Goal: Information Seeking & Learning: Check status

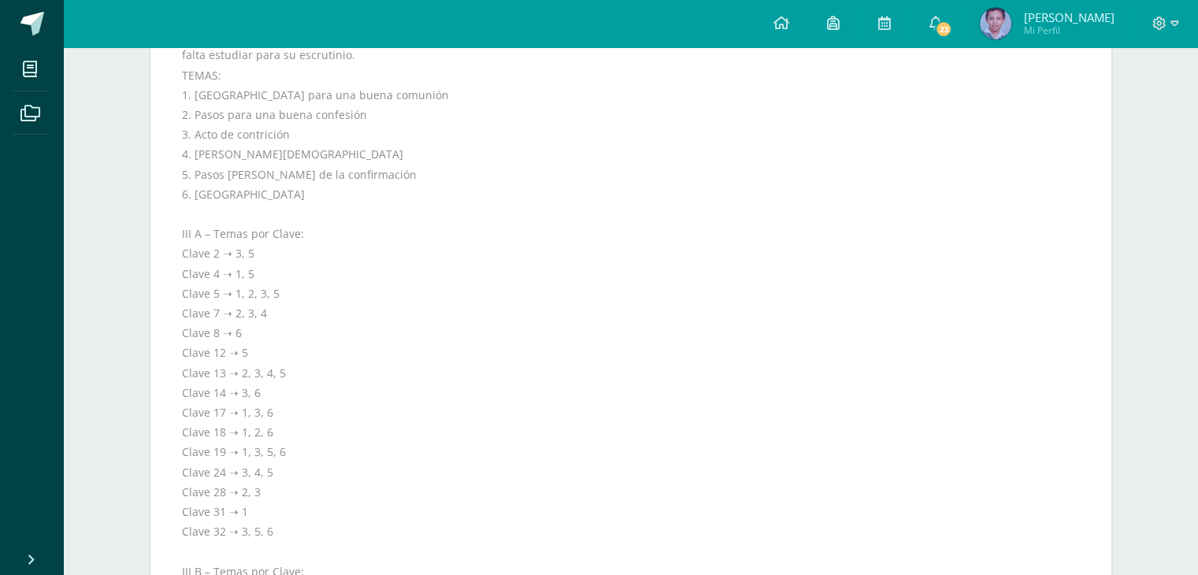
scroll to position [495, 0]
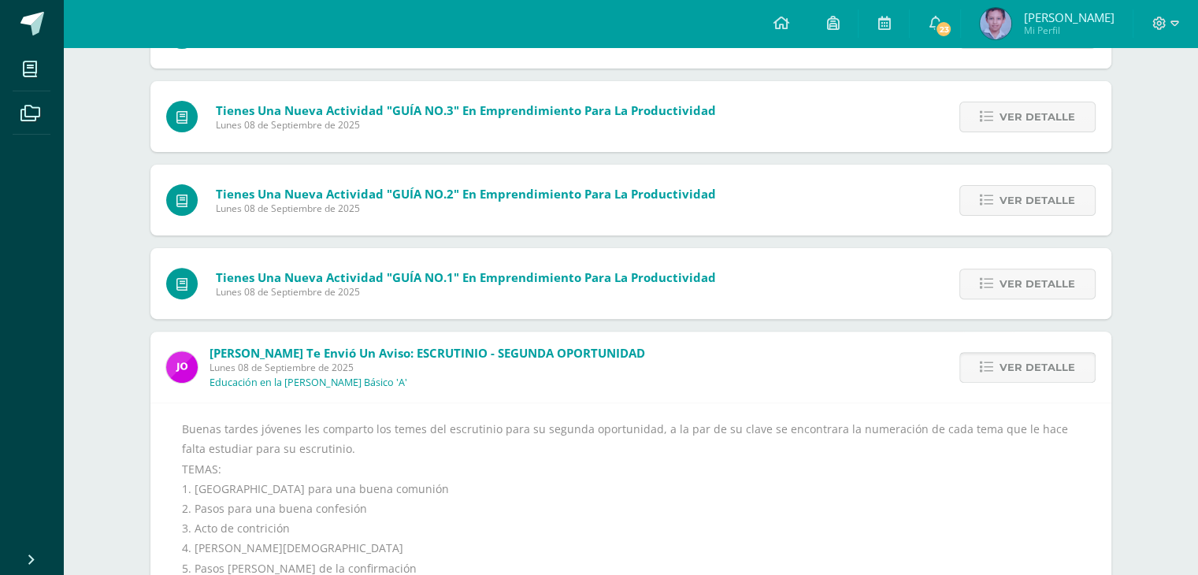
click at [1016, 357] on span "Ver detalle" at bounding box center [1037, 367] width 76 height 29
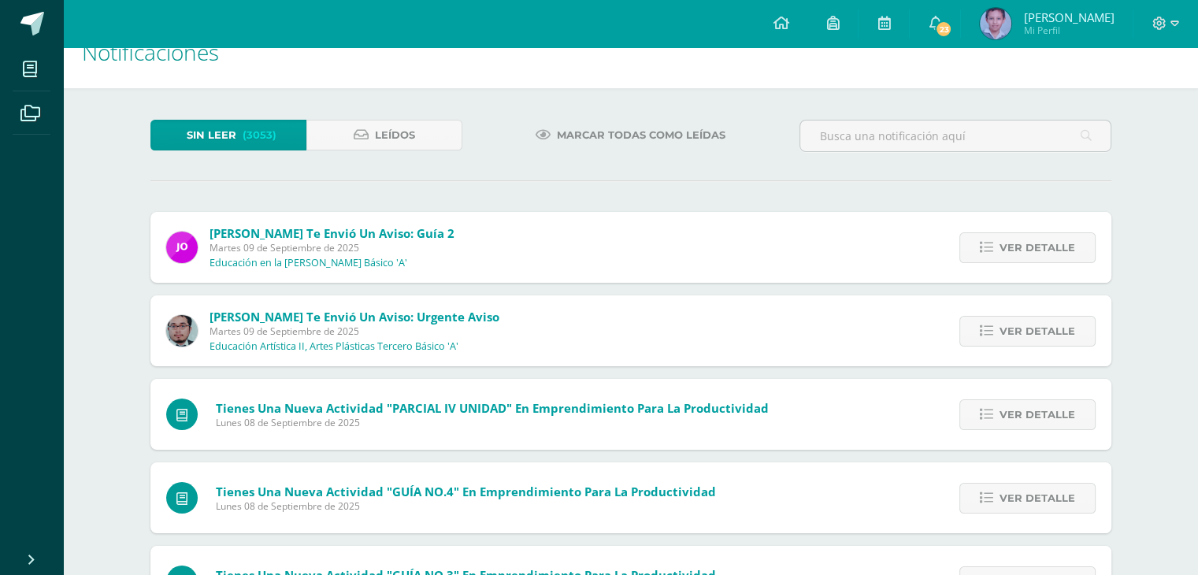
scroll to position [23, 0]
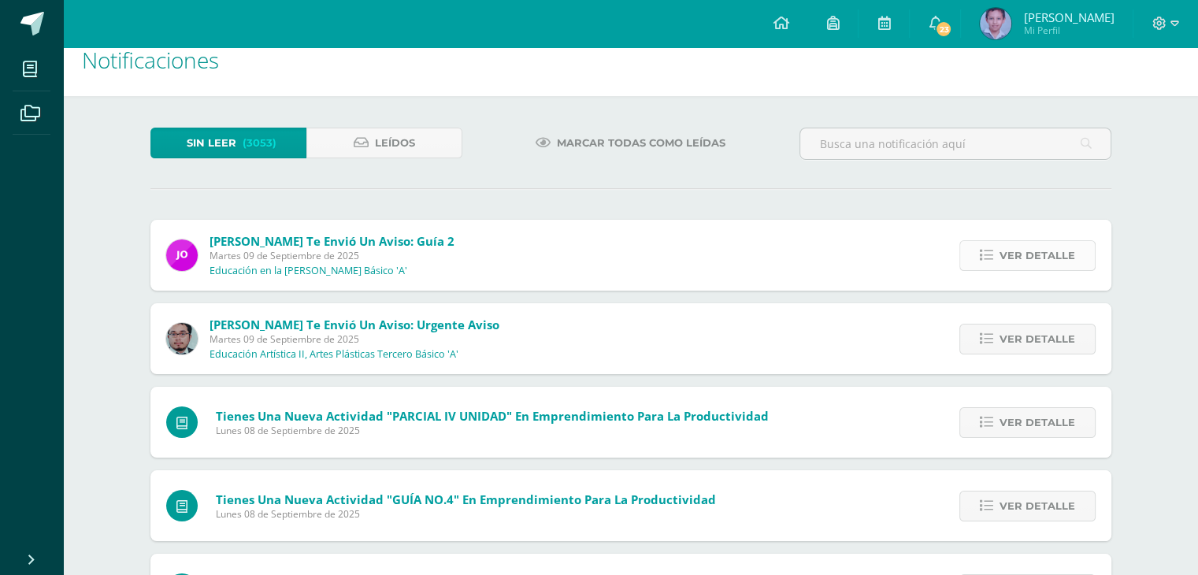
click at [1008, 253] on span "Ver detalle" at bounding box center [1037, 255] width 76 height 29
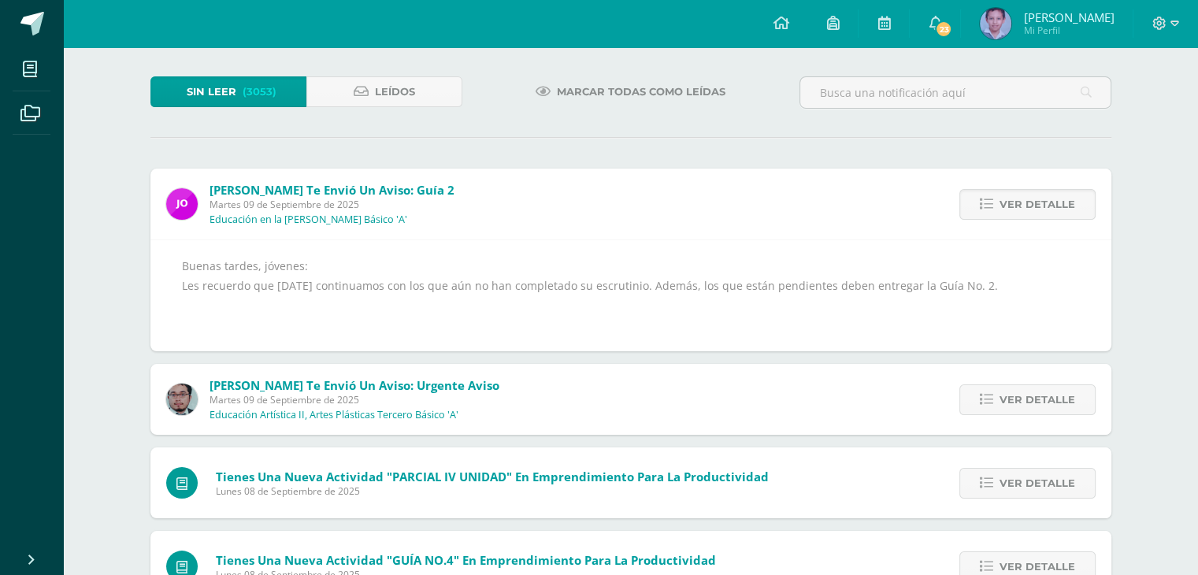
scroll to position [102, 0]
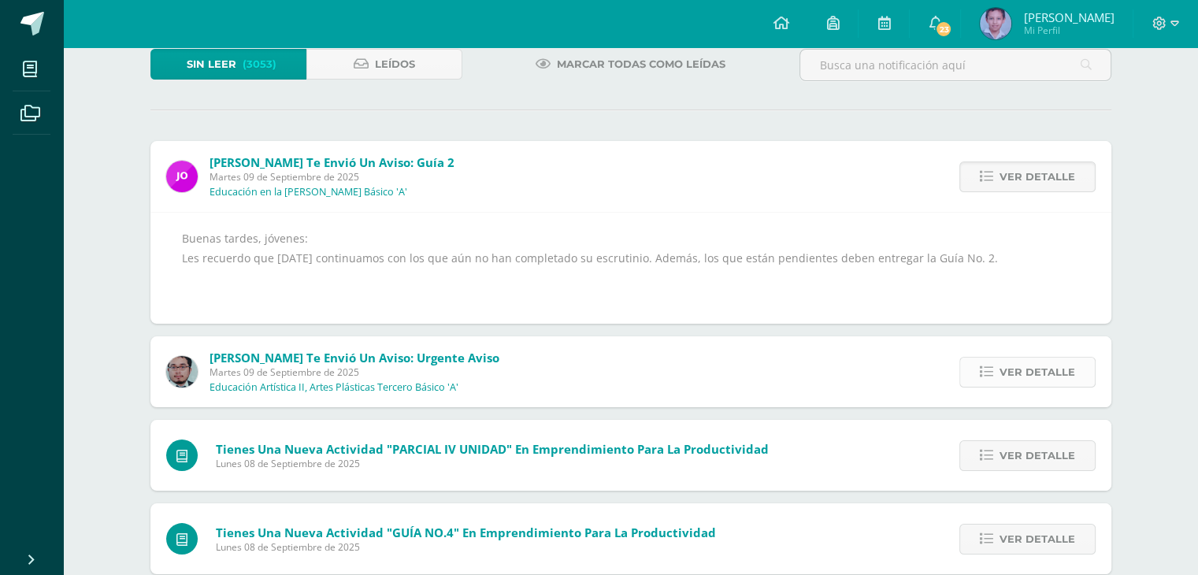
click at [1013, 366] on span "Ver detalle" at bounding box center [1037, 371] width 76 height 29
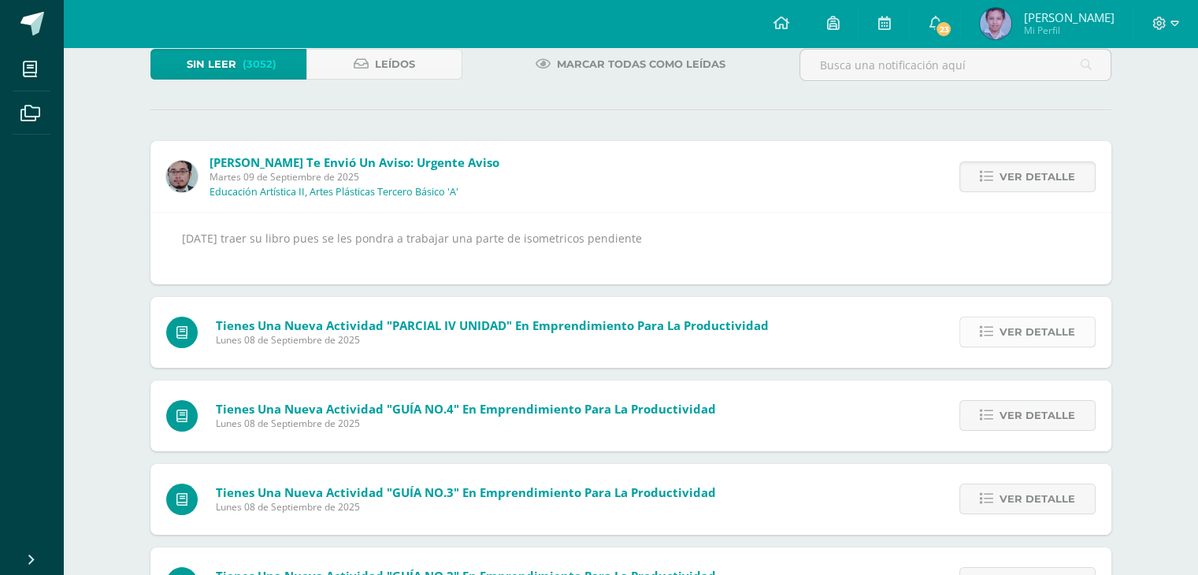
click at [1068, 335] on span "Ver detalle" at bounding box center [1037, 331] width 76 height 29
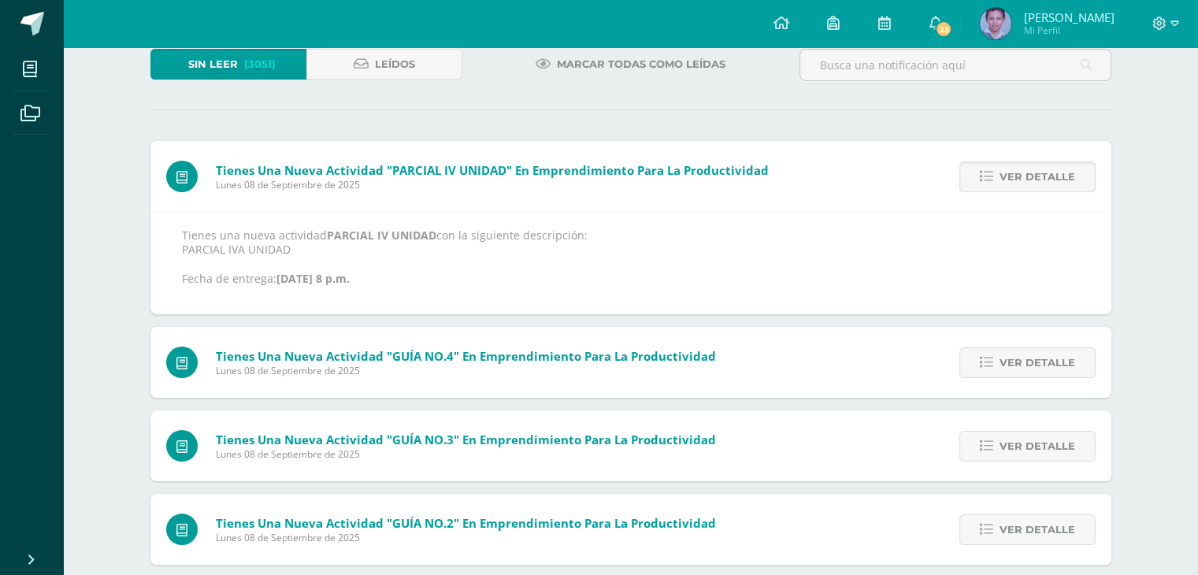
drag, startPoint x: 742, startPoint y: 250, endPoint x: 626, endPoint y: 186, distance: 132.2
click at [626, 186] on span "Lunes 08 de Septiembre de 2025" at bounding box center [492, 184] width 553 height 13
drag, startPoint x: 661, startPoint y: 130, endPoint x: 333, endPoint y: 143, distance: 327.8
click at [333, 143] on div "Tienes una nueva actividad "PARCIAL IV UNIDAD" En Emprendimiento para la Produc…" at bounding box center [467, 176] width 634 height 71
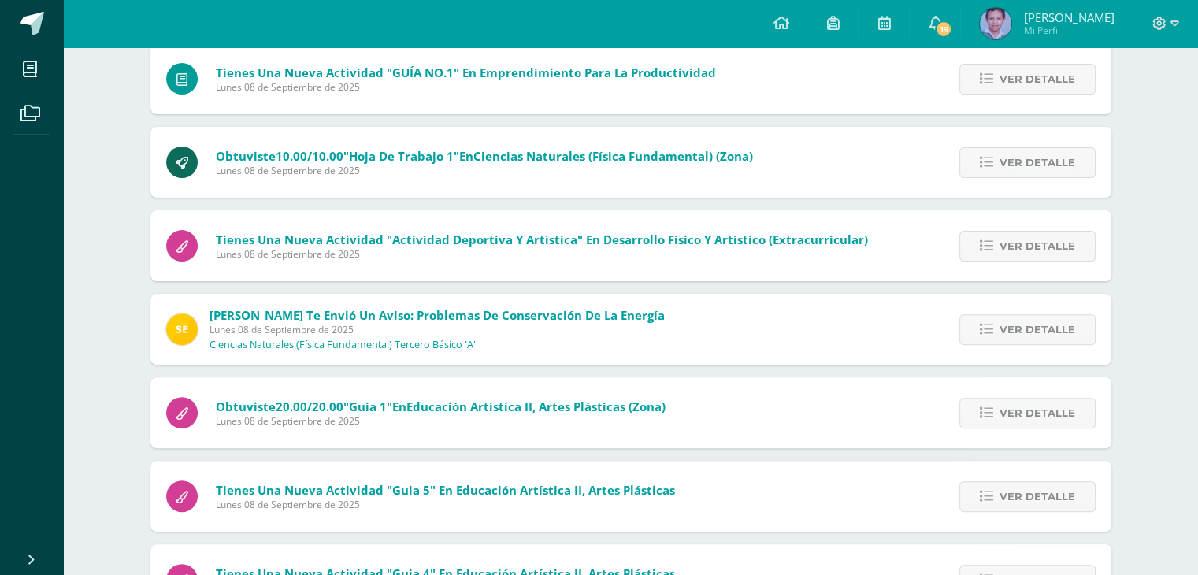
scroll to position [472, 0]
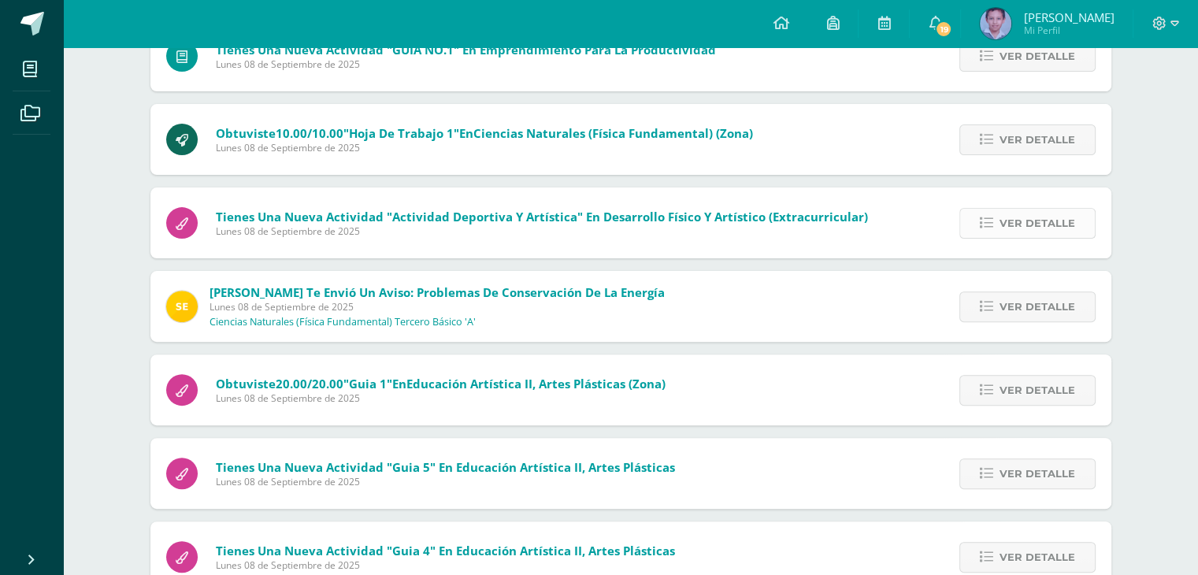
click at [1027, 231] on span "Ver detalle" at bounding box center [1037, 223] width 76 height 29
